Goal: Task Accomplishment & Management: Manage account settings

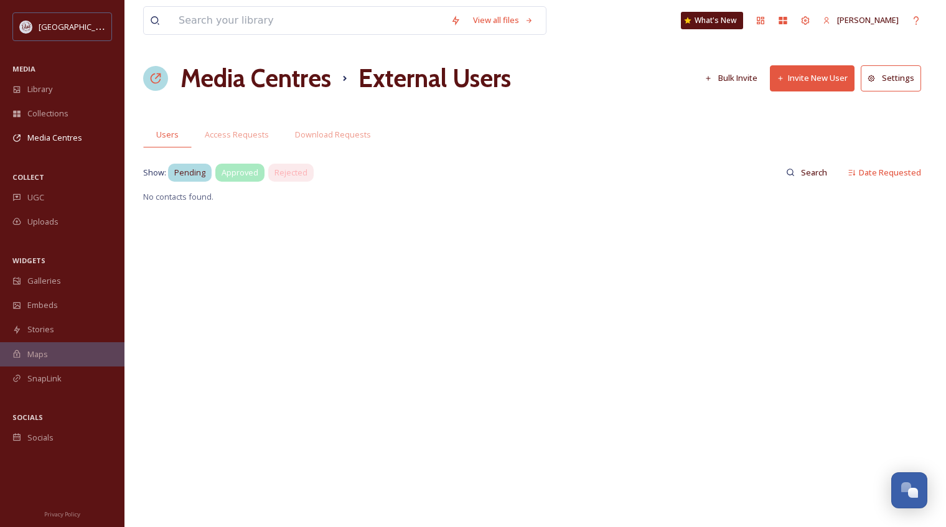
click at [235, 173] on span "Approved" at bounding box center [239, 173] width 37 height 12
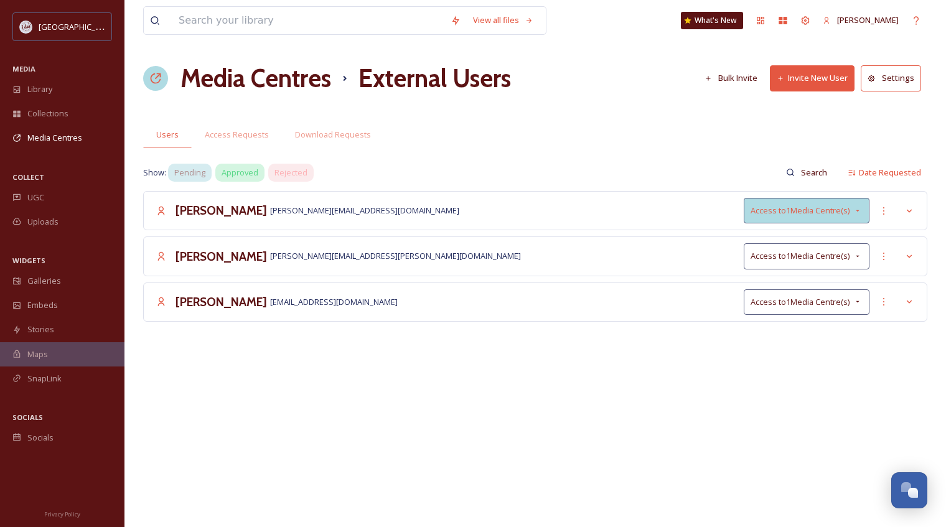
click at [860, 210] on icon at bounding box center [857, 211] width 10 height 10
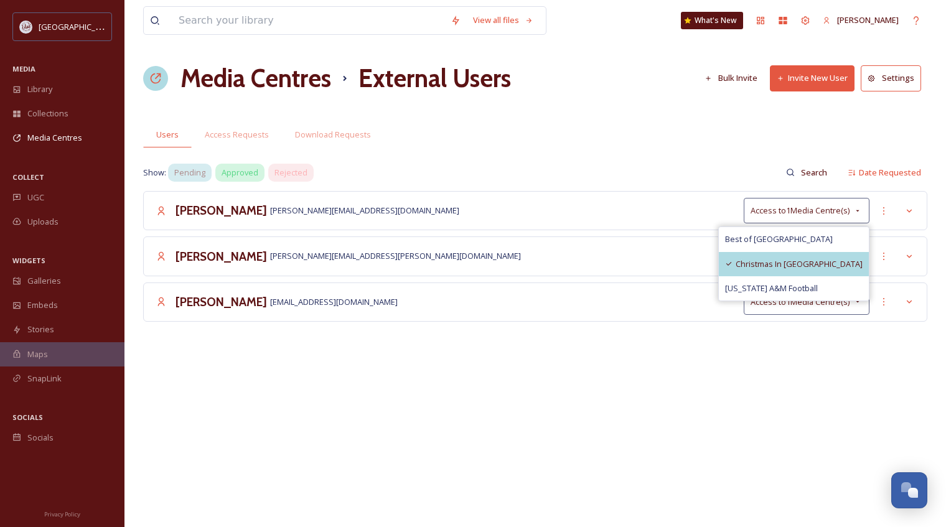
click at [821, 265] on span "Christmas In [GEOGRAPHIC_DATA]" at bounding box center [798, 264] width 127 height 12
click at [804, 370] on div "View all files What's New Angie Bertinot Media Centres External Users Bulk Invi…" at bounding box center [534, 263] width 821 height 527
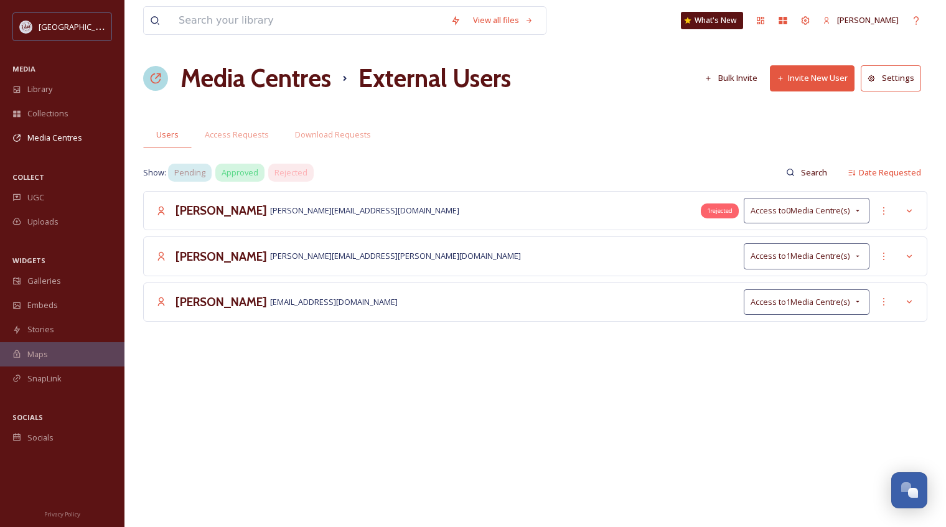
click at [722, 213] on span "1 rejected" at bounding box center [720, 211] width 26 height 9
click at [792, 207] on span "Access to 0 Media Centre(s)" at bounding box center [799, 211] width 99 height 12
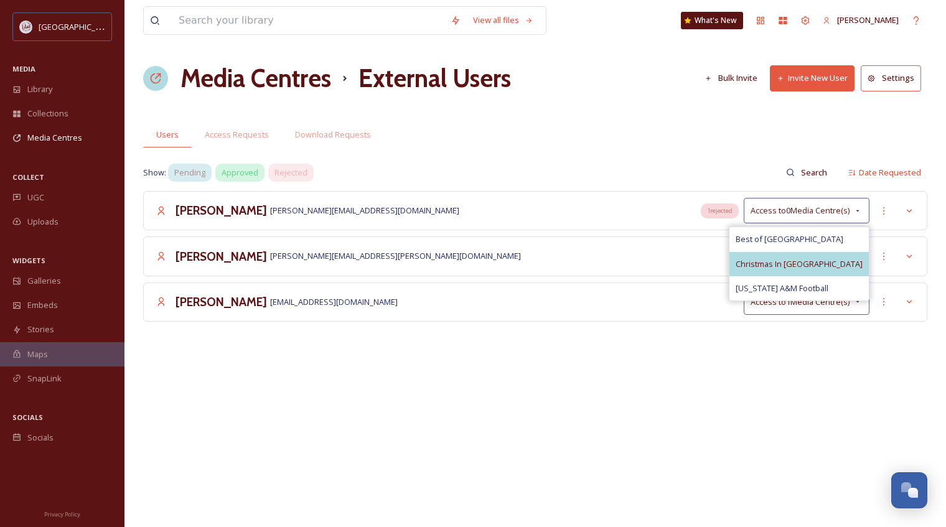
click at [781, 263] on span "Christmas In [GEOGRAPHIC_DATA]" at bounding box center [798, 264] width 127 height 12
click at [787, 385] on div "View all files What's New Angie Bertinot Media Centres External Users Bulk Invi…" at bounding box center [534, 263] width 821 height 527
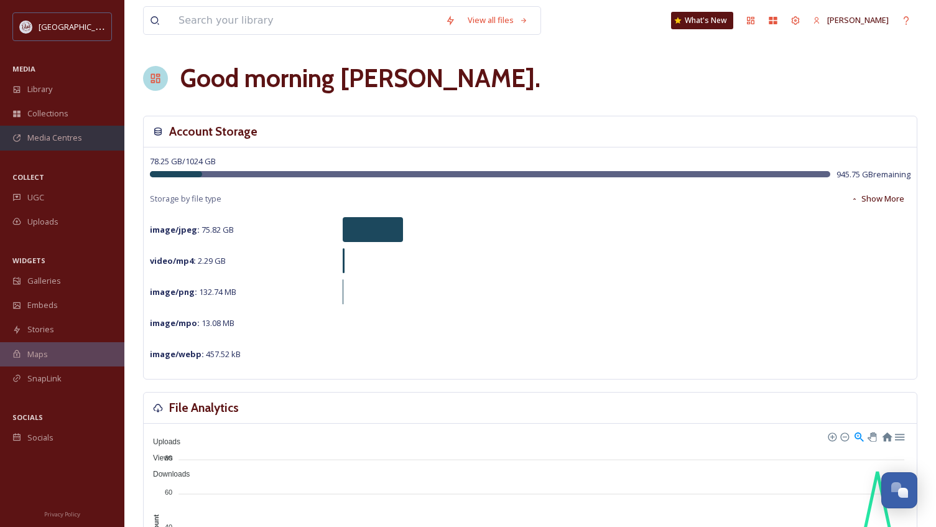
click at [44, 138] on span "Media Centres" at bounding box center [54, 138] width 55 height 12
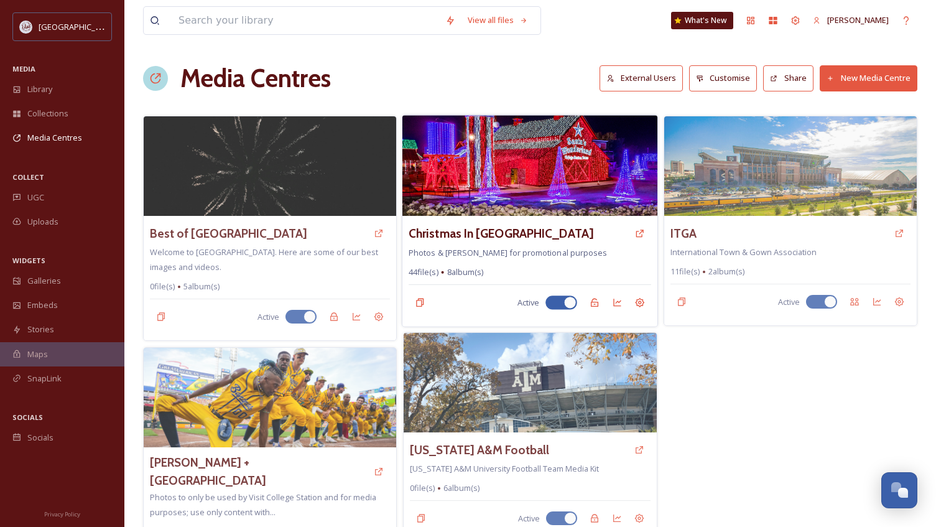
click at [540, 189] on img at bounding box center [530, 165] width 255 height 101
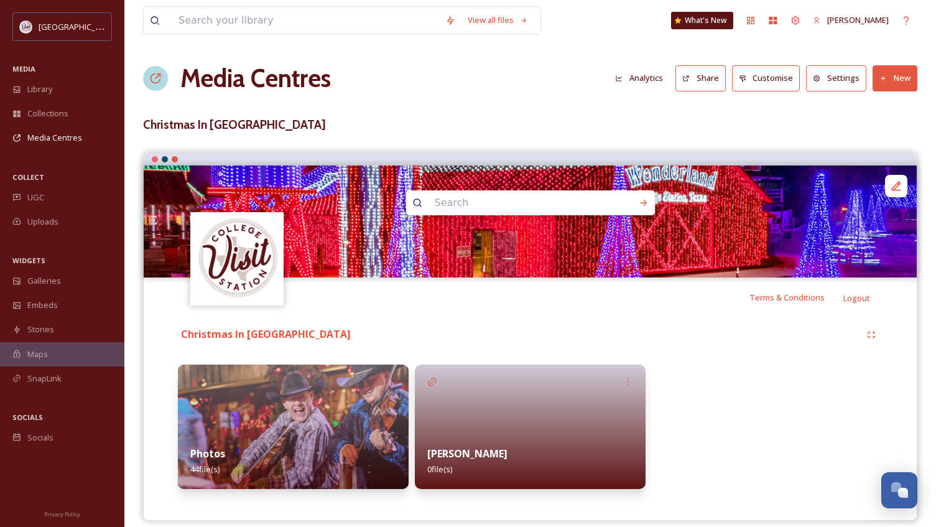
click at [778, 77] on button "Customise" at bounding box center [766, 78] width 68 height 26
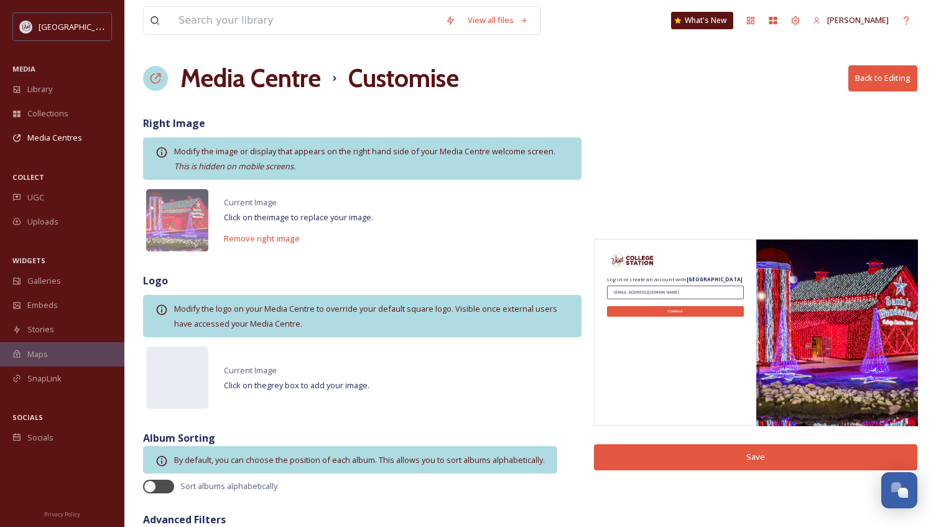
click at [249, 85] on h1 "Media Centre" at bounding box center [250, 78] width 141 height 37
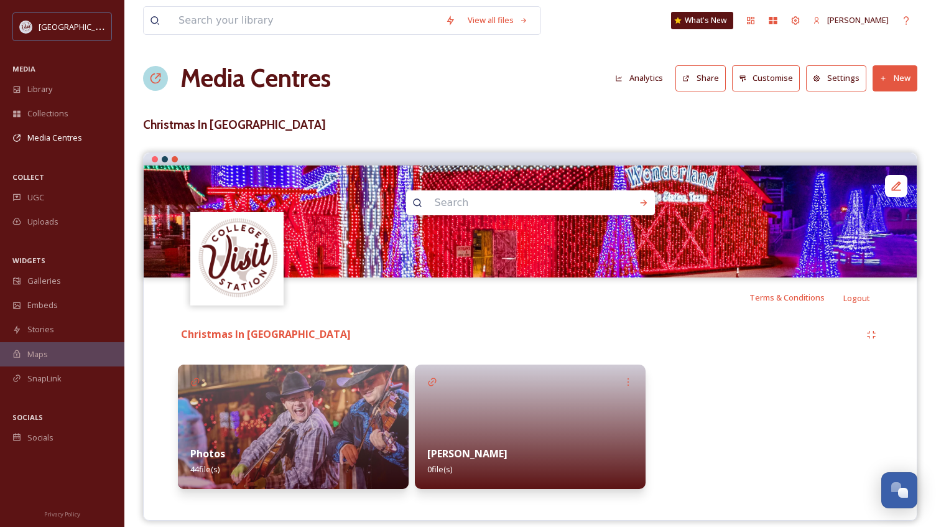
click at [845, 82] on button "Settings" at bounding box center [836, 78] width 60 height 26
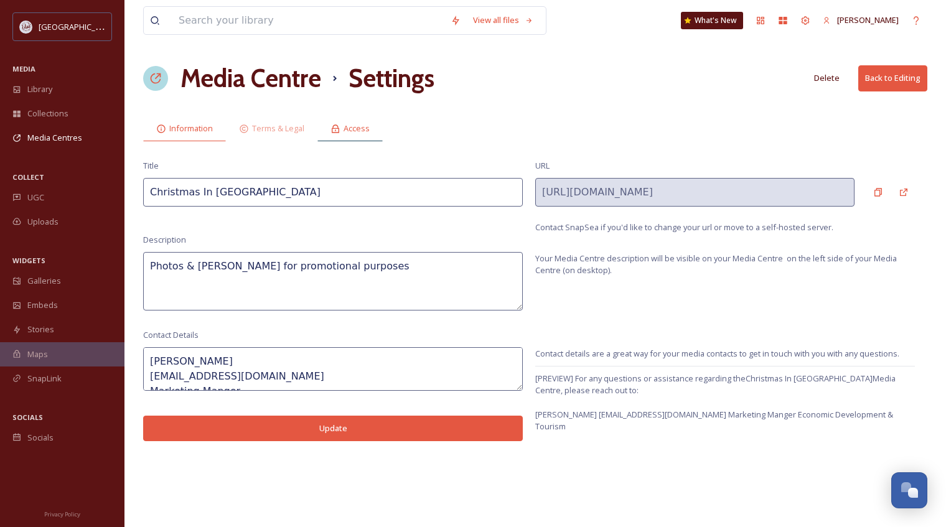
click at [357, 128] on span "Access" at bounding box center [356, 129] width 26 height 12
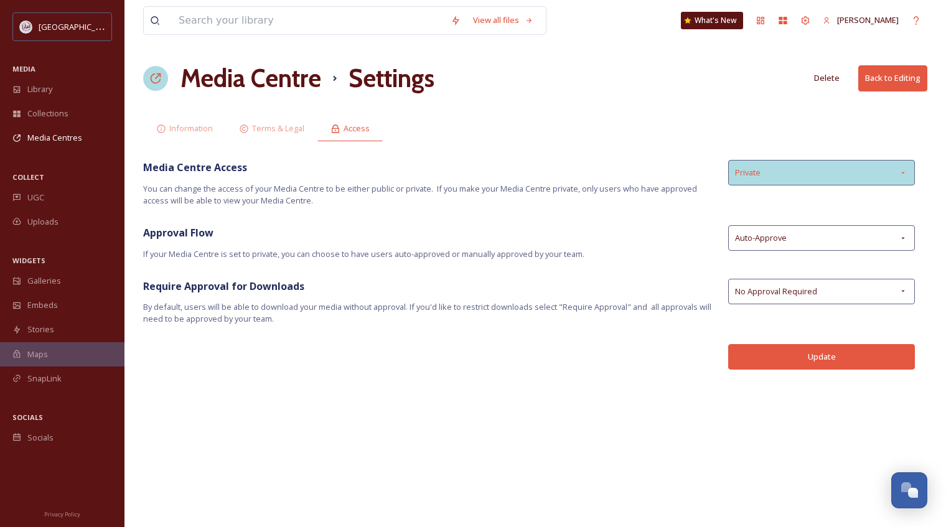
click at [795, 172] on div "Private" at bounding box center [821, 173] width 187 height 26
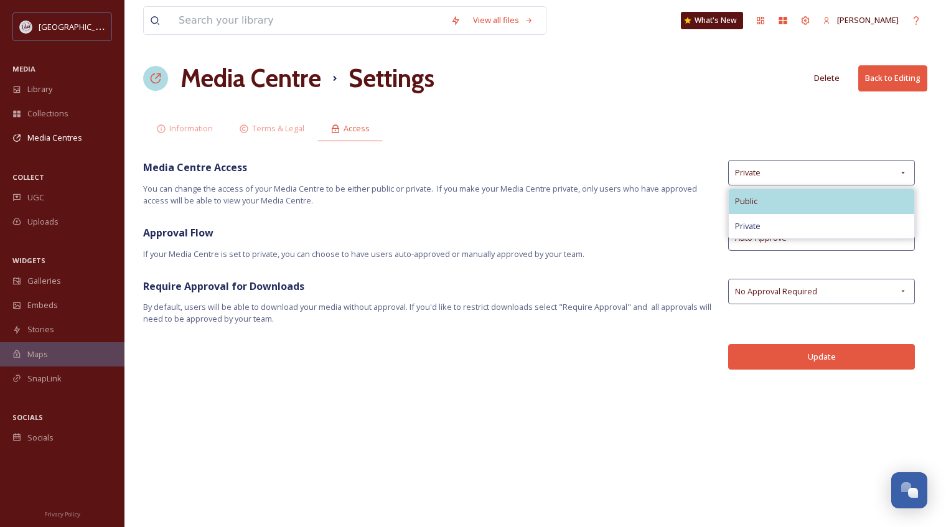
click at [756, 196] on span "Public" at bounding box center [746, 201] width 22 height 12
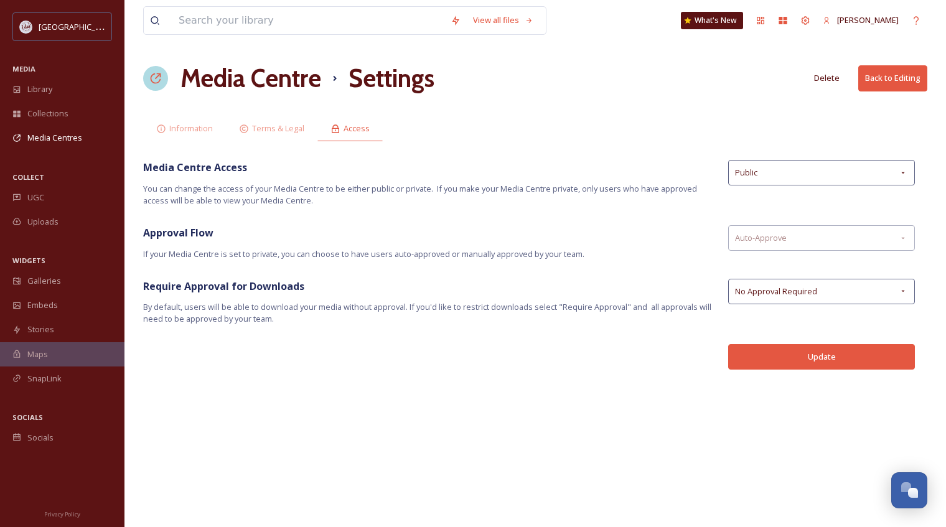
click at [820, 358] on button "Update" at bounding box center [821, 357] width 187 height 26
click at [806, 175] on div "Public" at bounding box center [821, 173] width 187 height 26
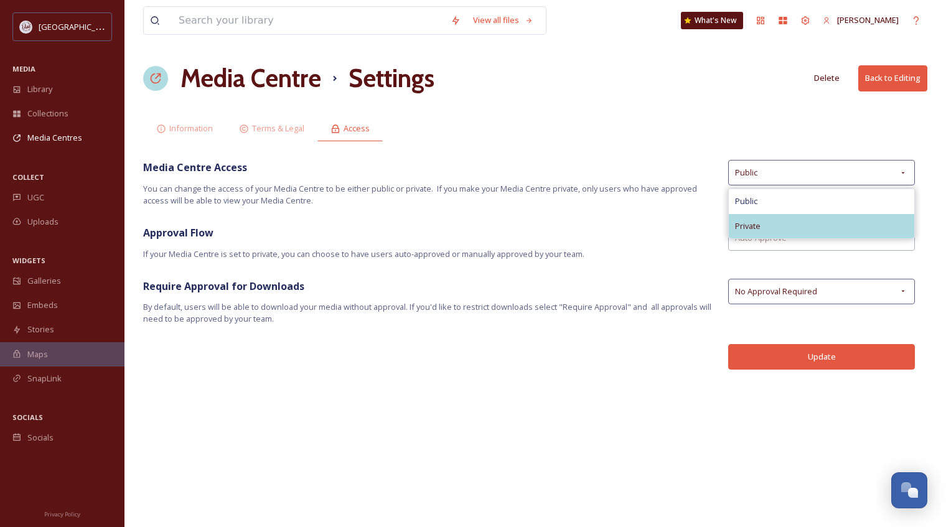
click at [777, 220] on div "Private" at bounding box center [821, 226] width 185 height 24
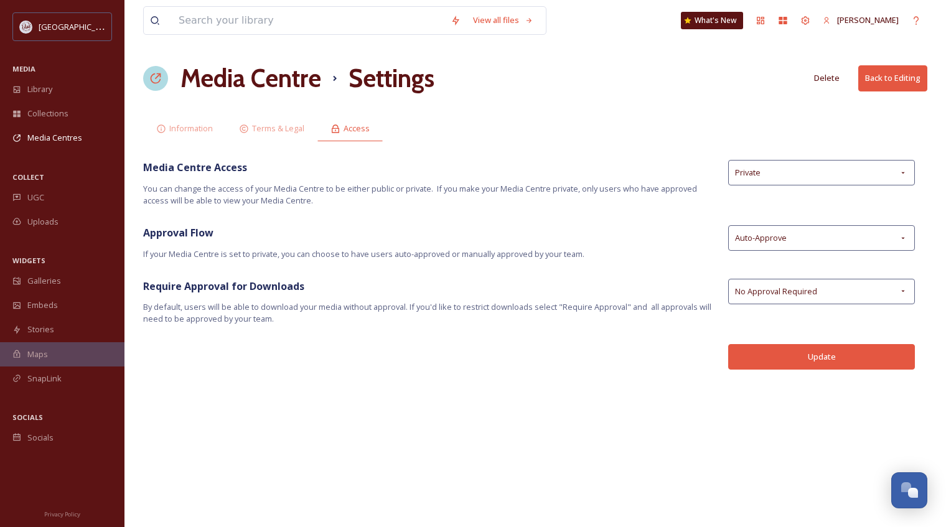
click at [820, 355] on button "Update" at bounding box center [821, 357] width 187 height 26
click at [780, 175] on div "Private" at bounding box center [821, 173] width 187 height 26
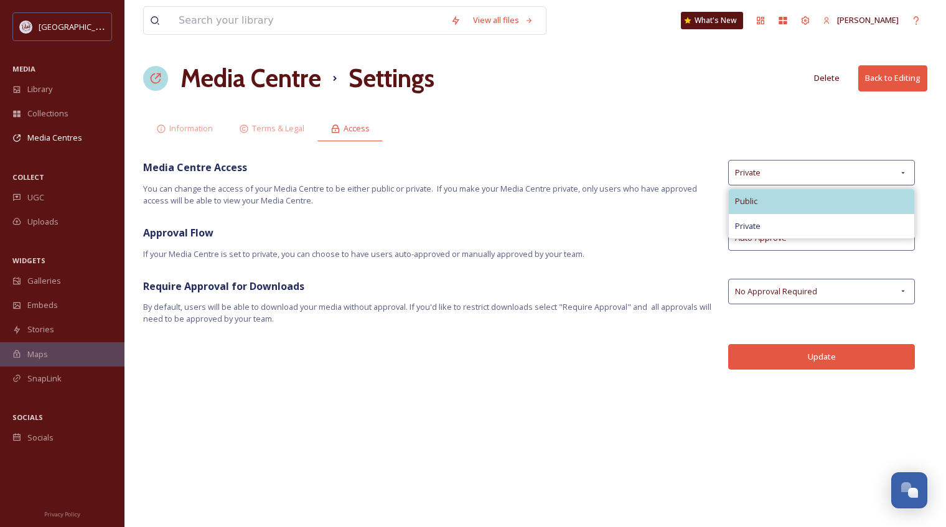
click at [752, 197] on span "Public" at bounding box center [746, 201] width 22 height 12
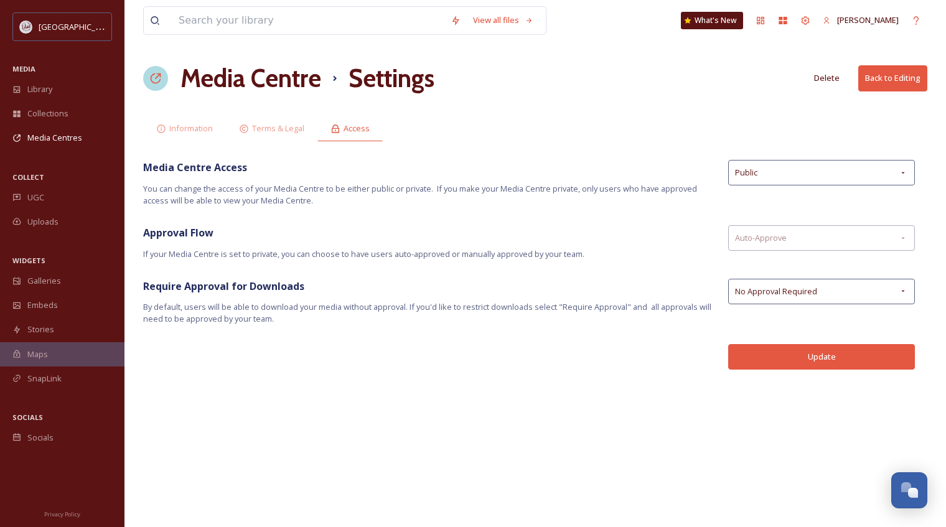
click at [811, 355] on button "Update" at bounding box center [821, 357] width 187 height 26
